Goal: Navigation & Orientation: Find specific page/section

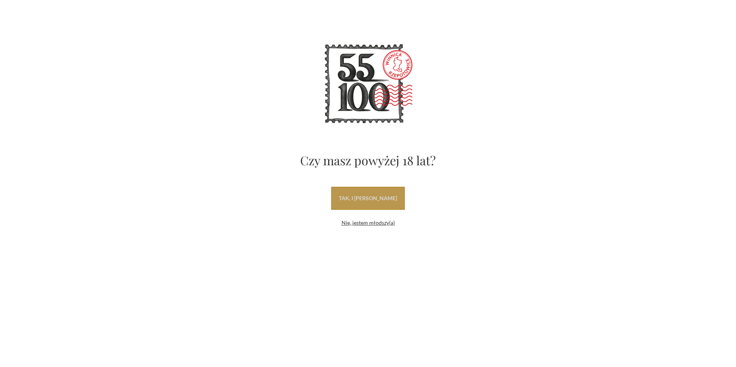
click at [386, 198] on link "tak, i [PERSON_NAME]" at bounding box center [368, 198] width 74 height 23
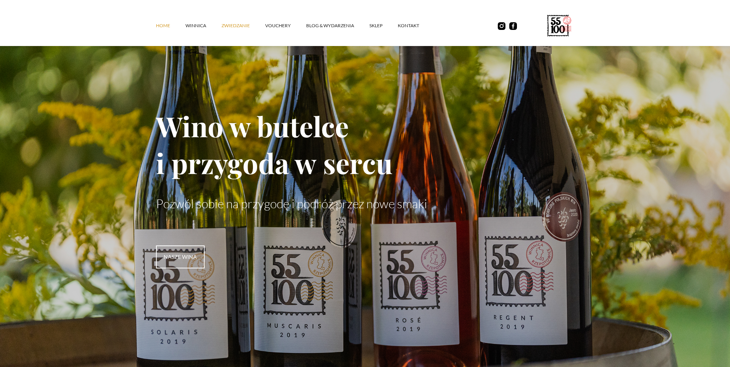
click at [237, 26] on link "ZWIEDZANIE" at bounding box center [244, 25] width 44 height 23
click at [196, 23] on link "winnica" at bounding box center [204, 25] width 36 height 23
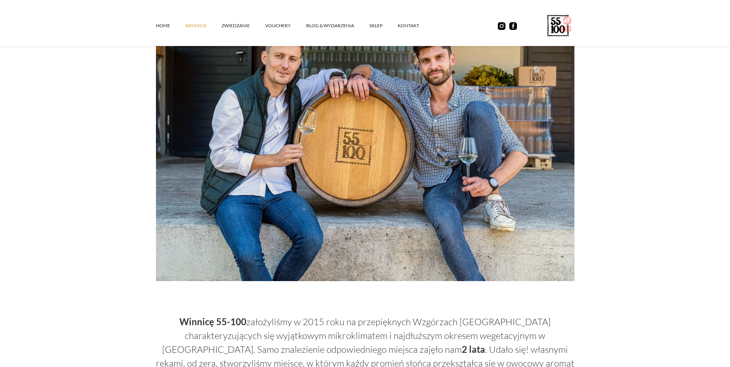
scroll to position [307, 0]
